Goal: Find specific page/section: Find specific page/section

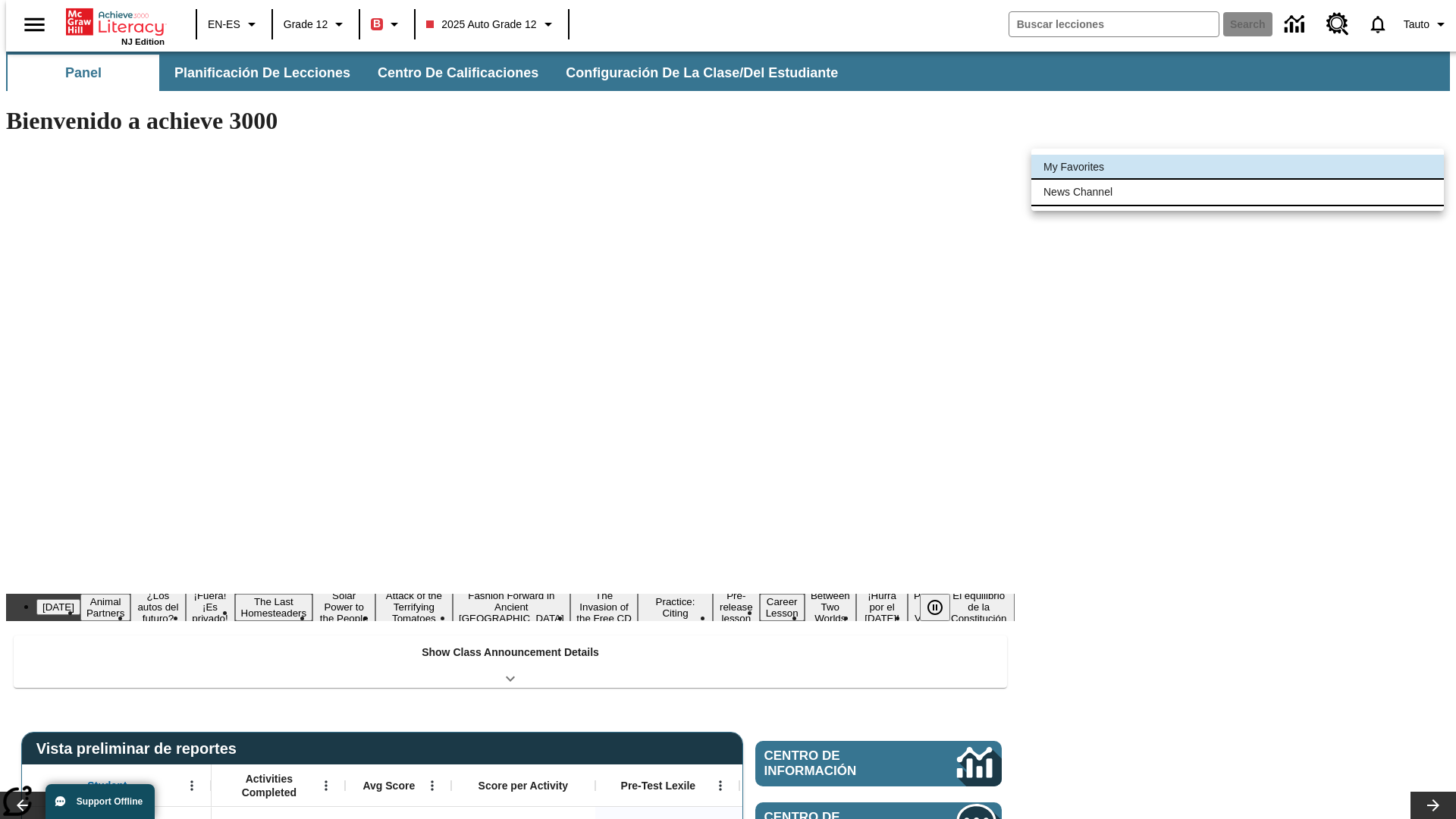
click at [1237, 192] on li "News Channel" at bounding box center [1237, 192] width 412 height 25
type input "120"
